Goal: Information Seeking & Learning: Learn about a topic

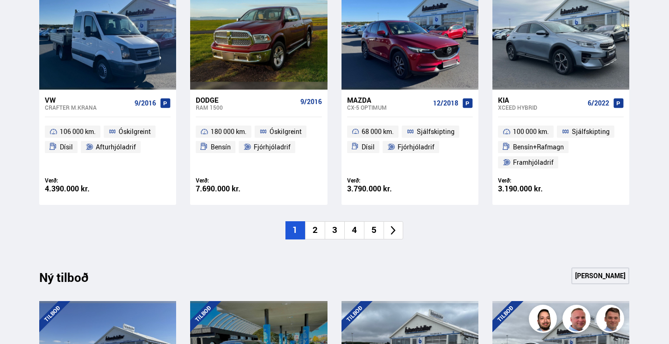
scroll to position [700, 0]
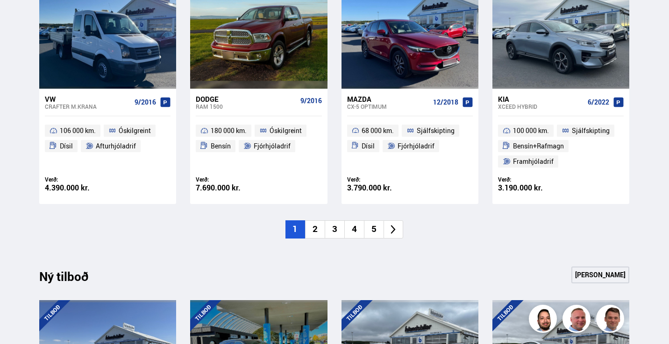
click at [312, 230] on li "2" at bounding box center [315, 230] width 20 height 18
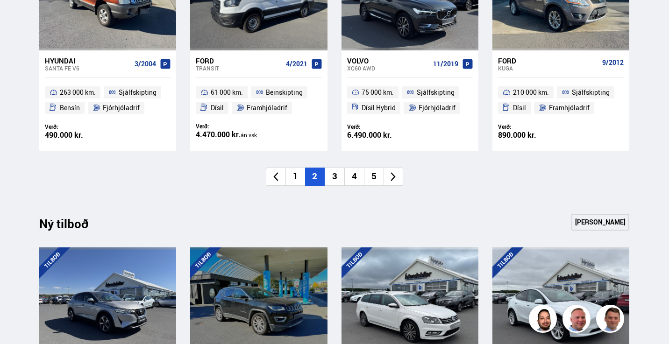
scroll to position [772, 0]
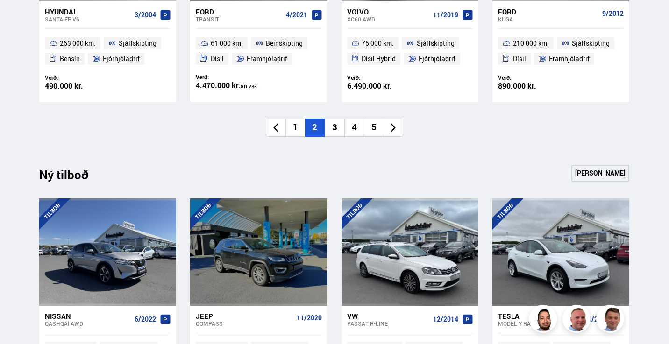
click at [332, 130] on li "3" at bounding box center [335, 128] width 20 height 18
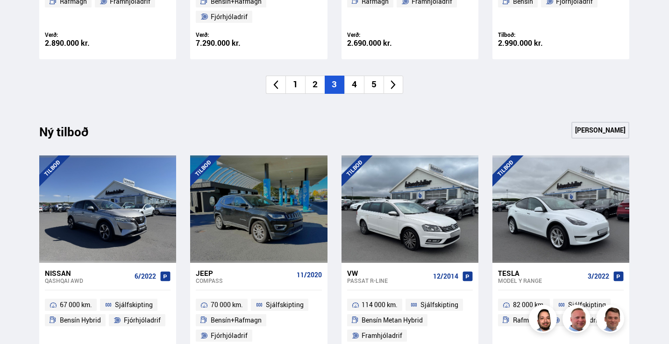
scroll to position [858, 0]
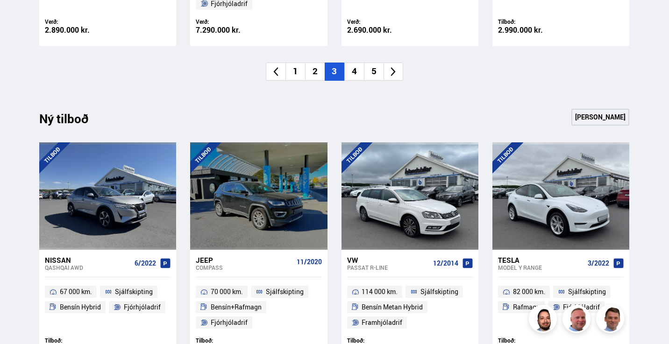
click at [351, 73] on li "4" at bounding box center [354, 72] width 20 height 18
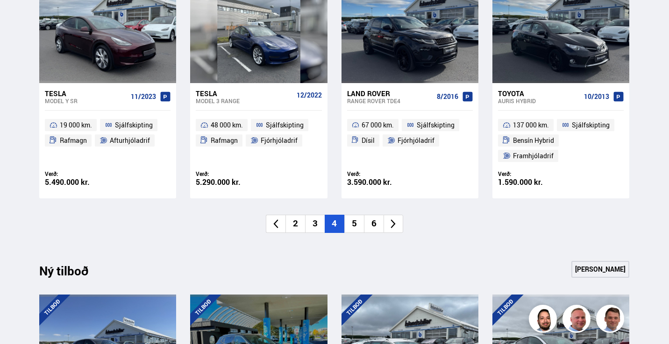
scroll to position [697, 0]
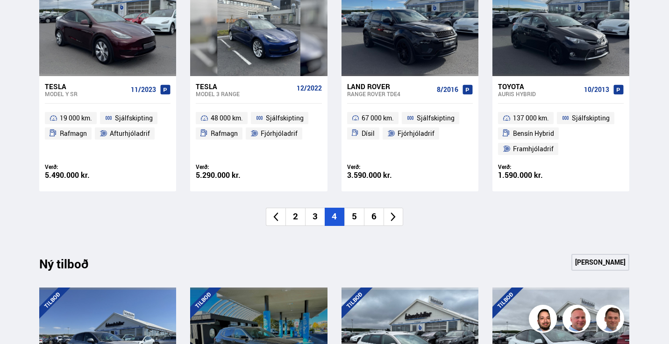
click at [350, 214] on li "5" at bounding box center [354, 217] width 20 height 18
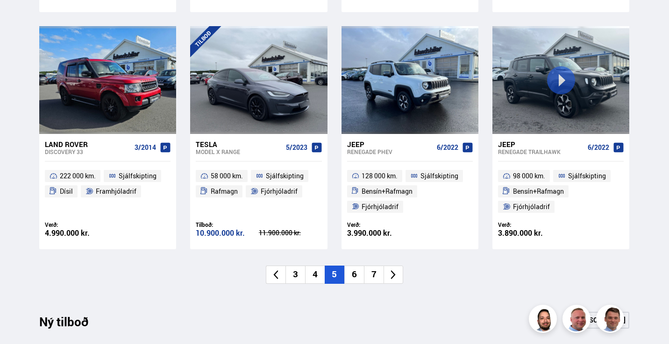
scroll to position [672, 0]
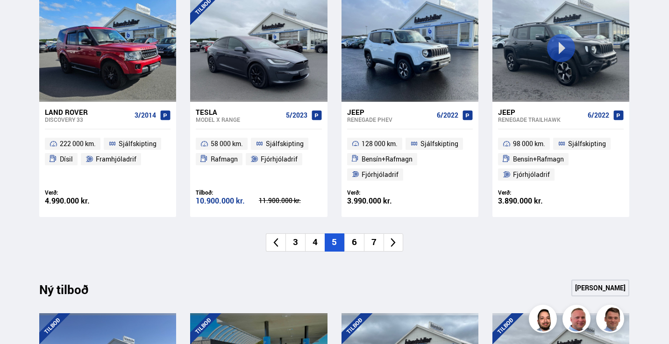
click at [358, 243] on li "6" at bounding box center [354, 243] width 20 height 18
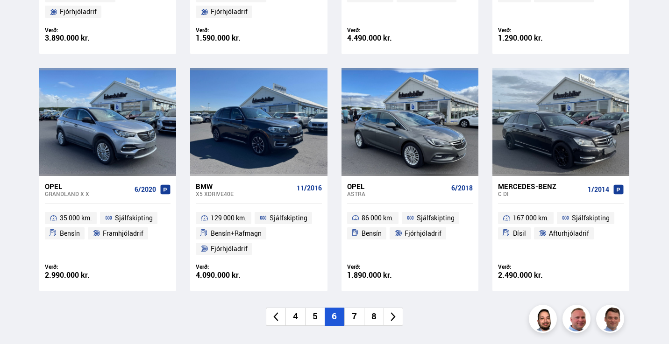
scroll to position [613, 0]
click at [357, 316] on li "7" at bounding box center [354, 317] width 20 height 18
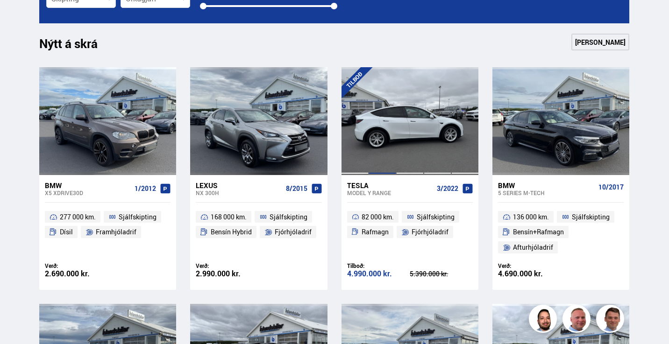
scroll to position [381, 0]
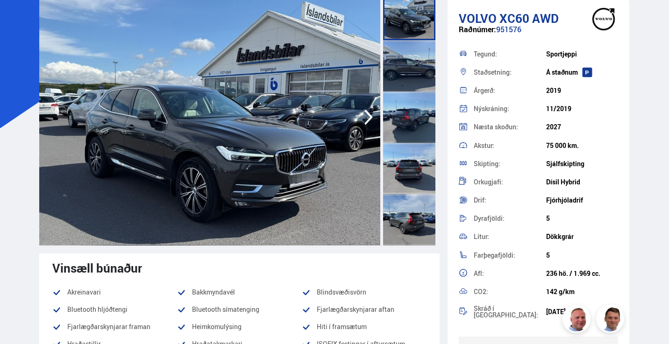
scroll to position [84, 0]
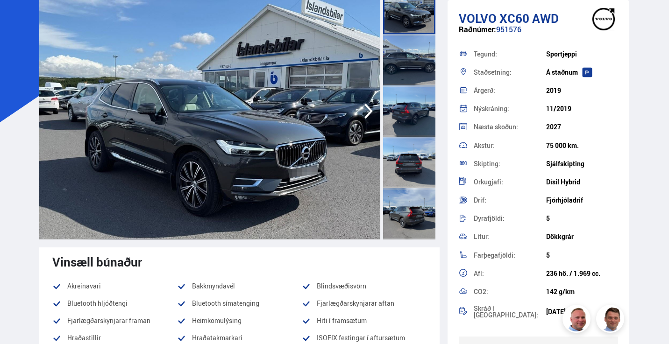
click at [398, 46] on div at bounding box center [409, 59] width 52 height 51
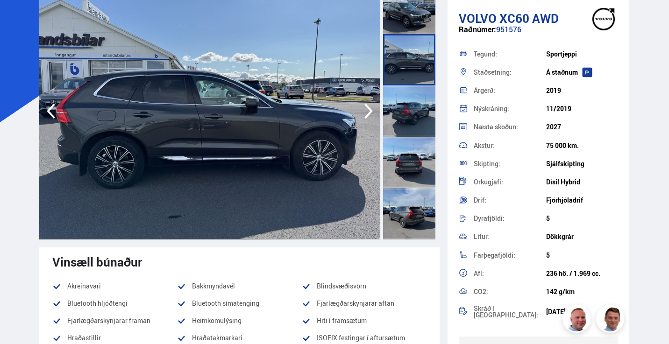
click at [405, 107] on div at bounding box center [409, 111] width 52 height 51
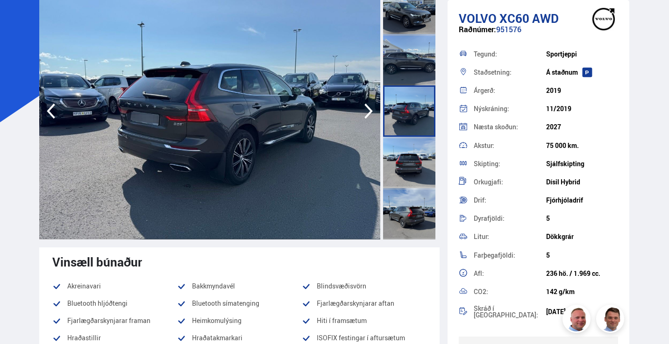
click at [403, 156] on div at bounding box center [409, 162] width 52 height 51
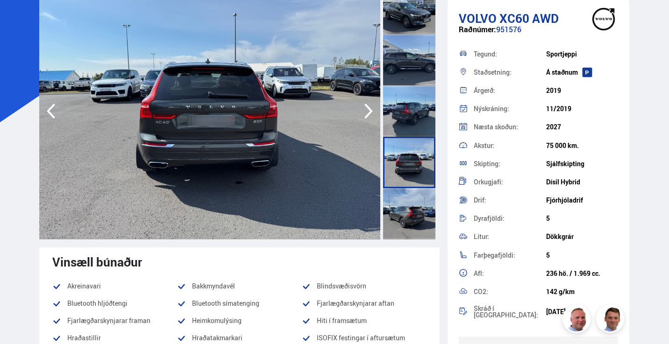
click at [406, 208] on div at bounding box center [409, 213] width 52 height 51
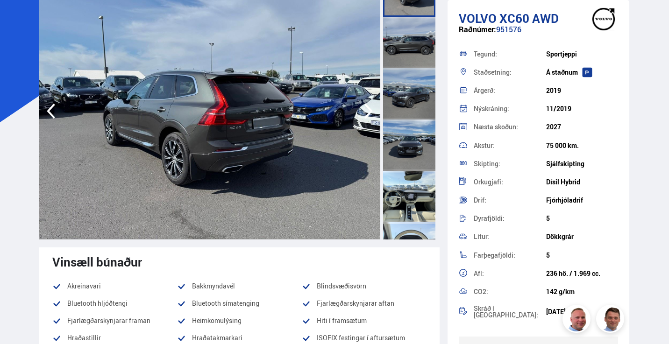
scroll to position [233, 0]
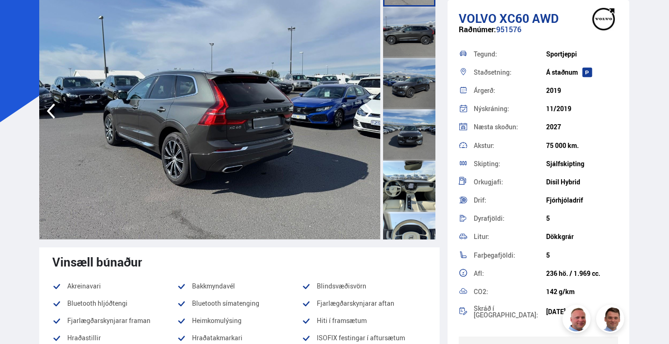
click at [405, 177] on div at bounding box center [409, 186] width 52 height 51
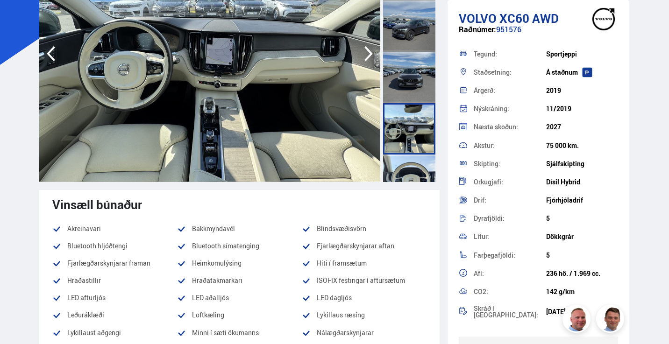
scroll to position [141, 0]
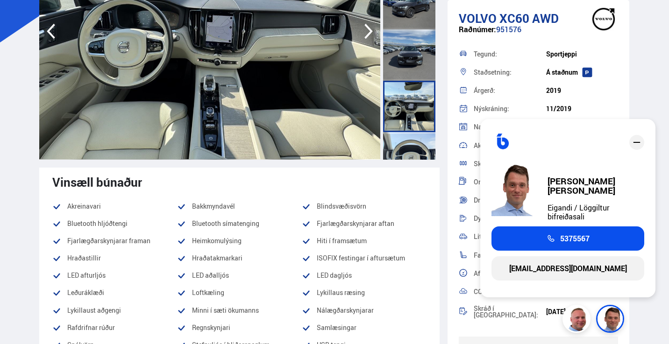
scroll to position [177, 0]
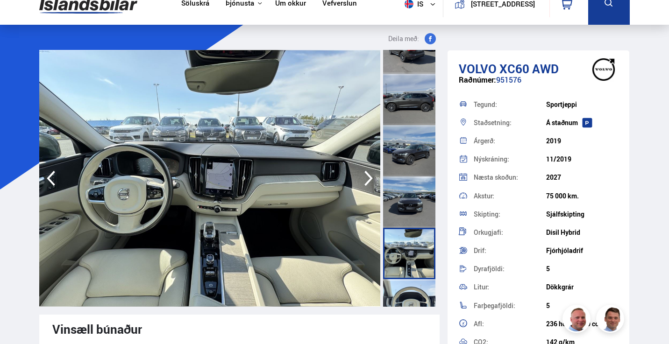
scroll to position [0, 0]
